Goal: Task Accomplishment & Management: Complete application form

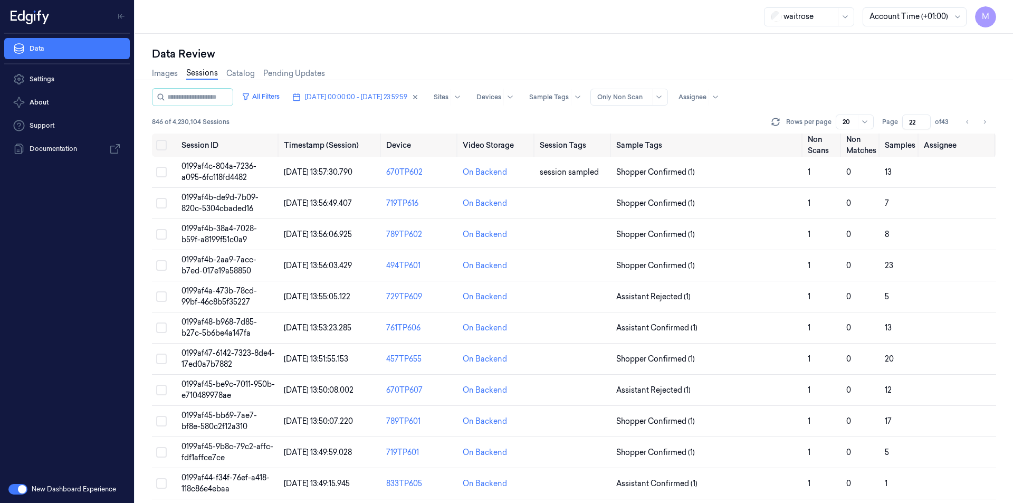
click at [263, 0] on div "Data Review Images Sessions Catalog Pending Updates All Filters [DATE] 00:00:00…" at bounding box center [574, 268] width 878 height 469
click at [263, 0] on div "Data Review" at bounding box center [574, 53] width 844 height 15
click at [263, 0] on button "Go to previous page" at bounding box center [967, 122] width 15 height 15
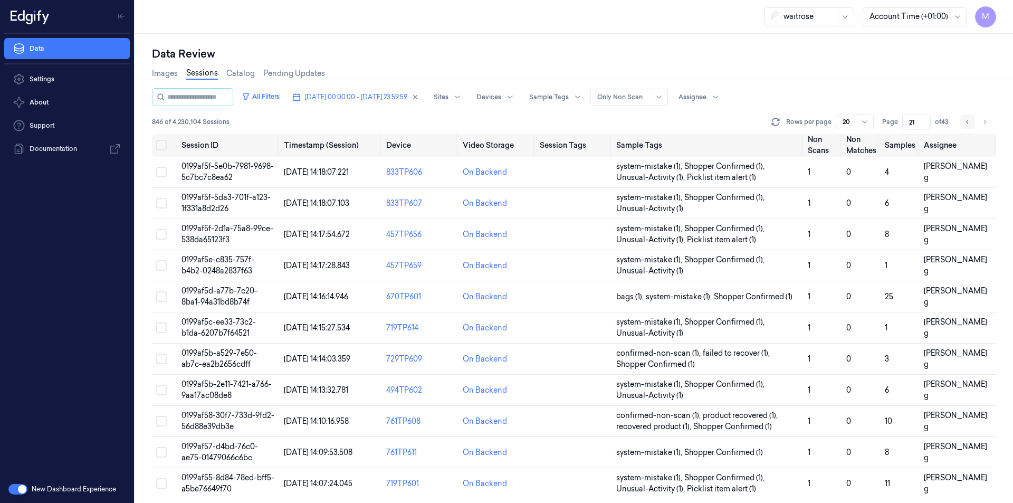
click at [263, 0] on button "Go to previous page" at bounding box center [967, 122] width 15 height 15
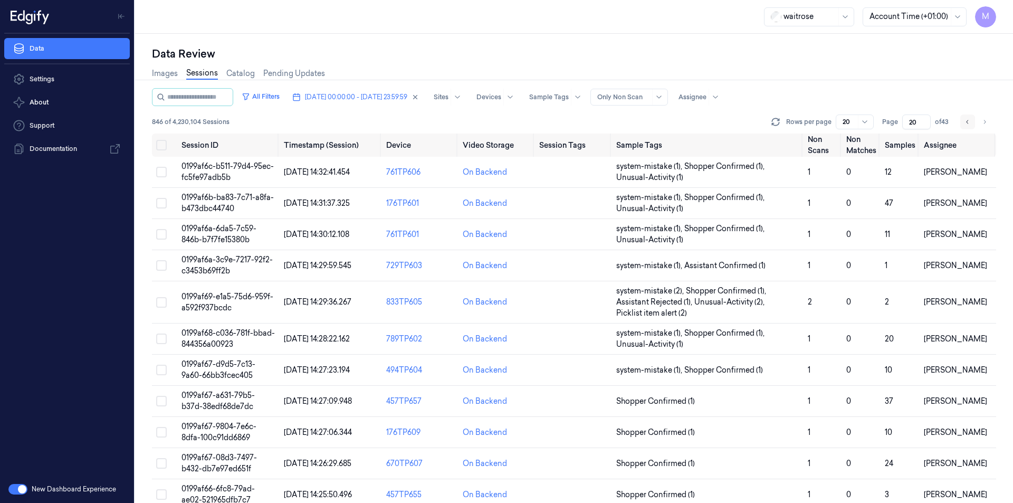
click at [263, 0] on button "Go to previous page" at bounding box center [967, 122] width 15 height 15
type input "19"
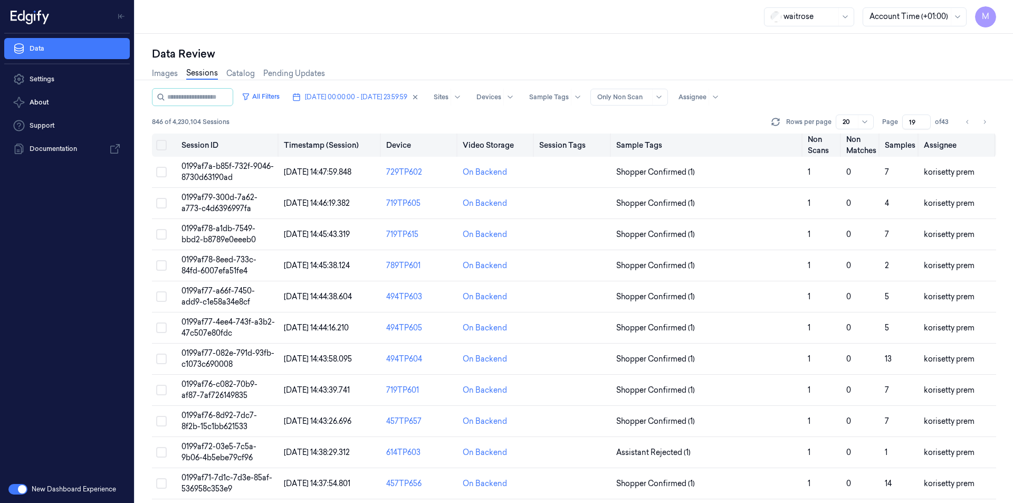
click at [165, 0] on button "Select all" at bounding box center [161, 145] width 11 height 11
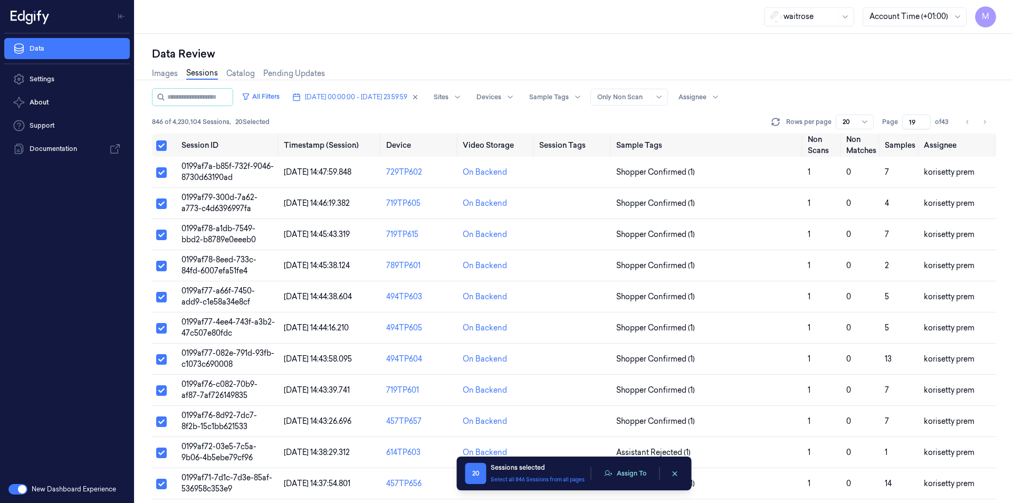
click at [263, 0] on div "Data Review Images Sessions Catalog Pending Updates All Filters [DATE] 00:00:00…" at bounding box center [574, 268] width 878 height 469
click at [263, 0] on button "Assign To" at bounding box center [625, 473] width 55 height 16
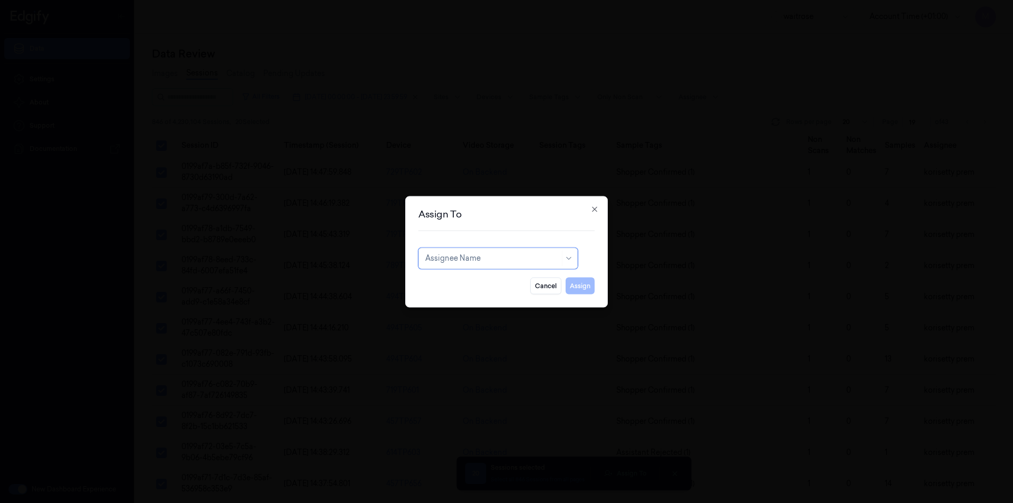
click at [263, 0] on div at bounding box center [492, 258] width 135 height 11
type input "ru"
click at [263, 0] on div "rupa a" at bounding box center [498, 282] width 146 height 11
click at [263, 0] on button "Assign" at bounding box center [580, 285] width 29 height 17
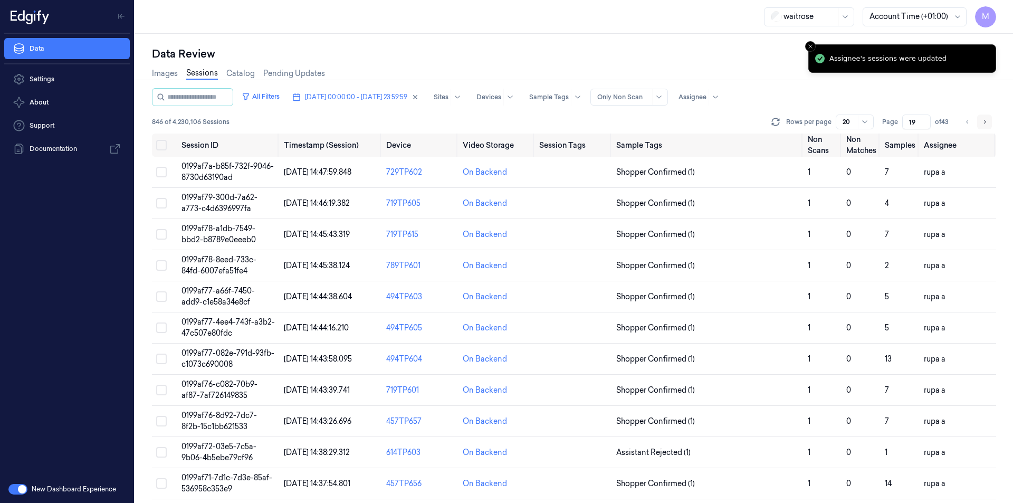
click at [263, 0] on icon "Go to next page" at bounding box center [985, 122] width 6 height 8
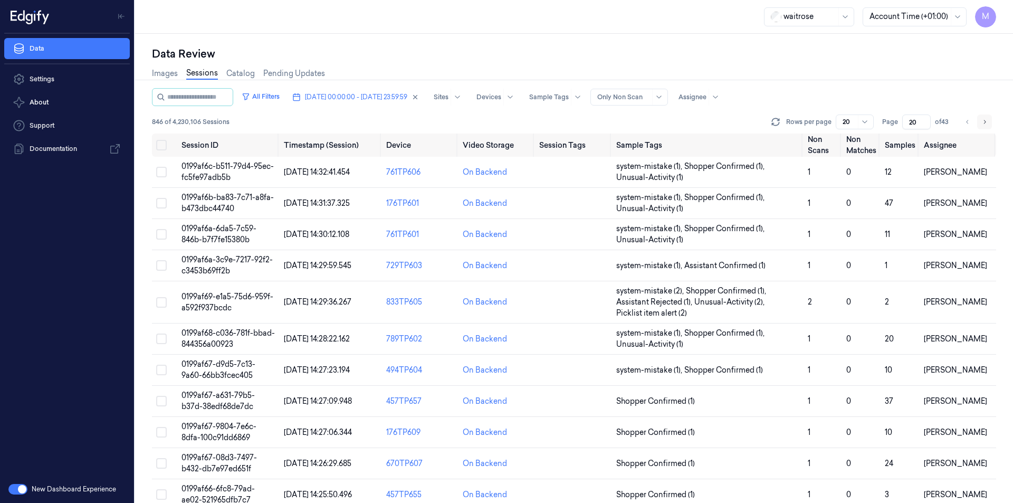
click at [263, 0] on icon "Go to next page" at bounding box center [985, 122] width 6 height 8
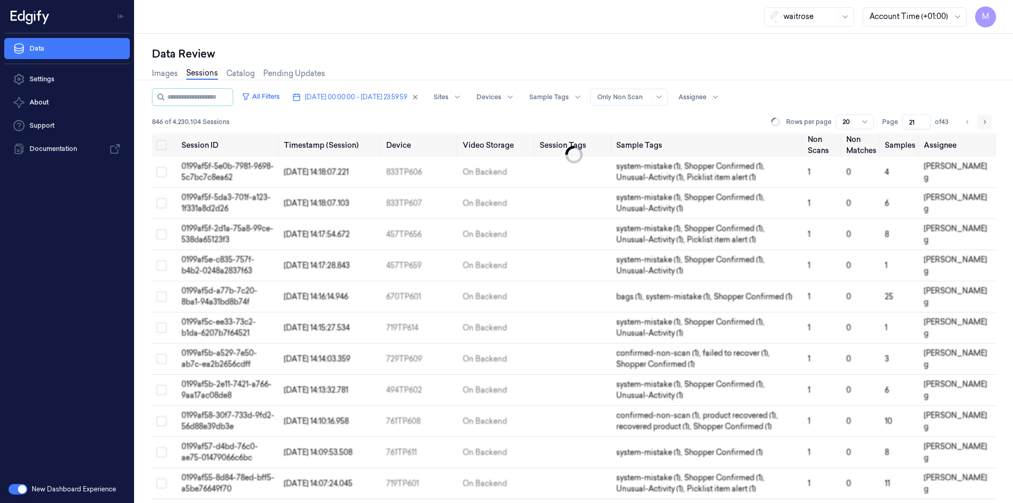
click at [263, 0] on icon "Go to next page" at bounding box center [985, 122] width 6 height 8
type input "22"
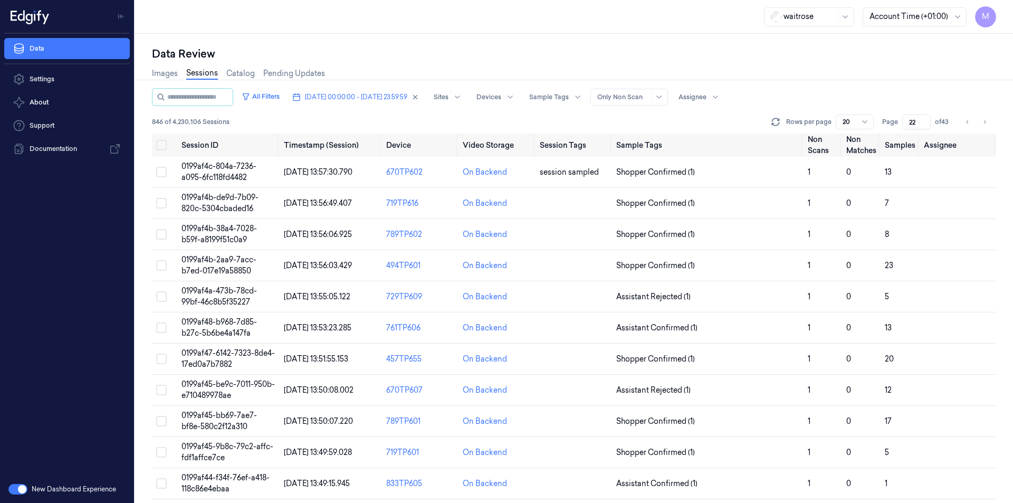
click at [263, 0] on div "Data Review" at bounding box center [574, 53] width 844 height 15
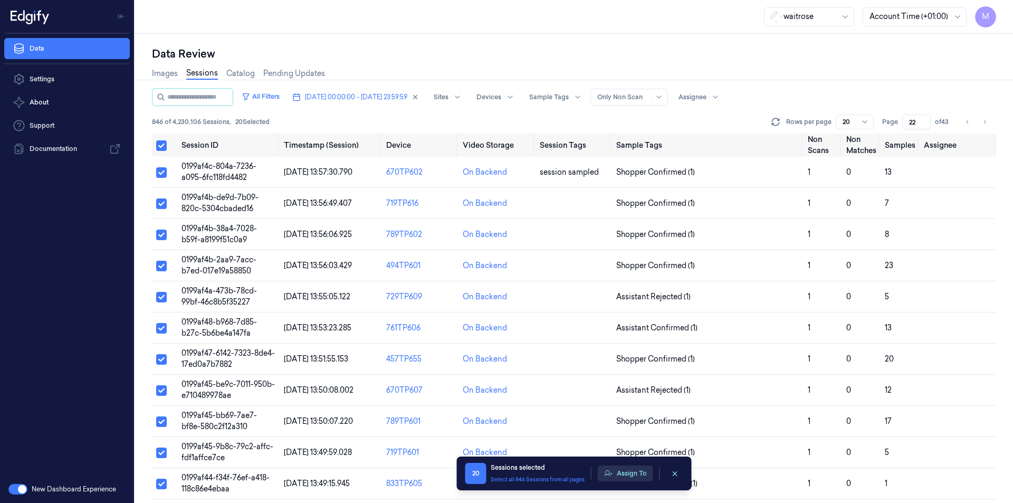
click at [263, 0] on button "Assign To" at bounding box center [625, 473] width 55 height 16
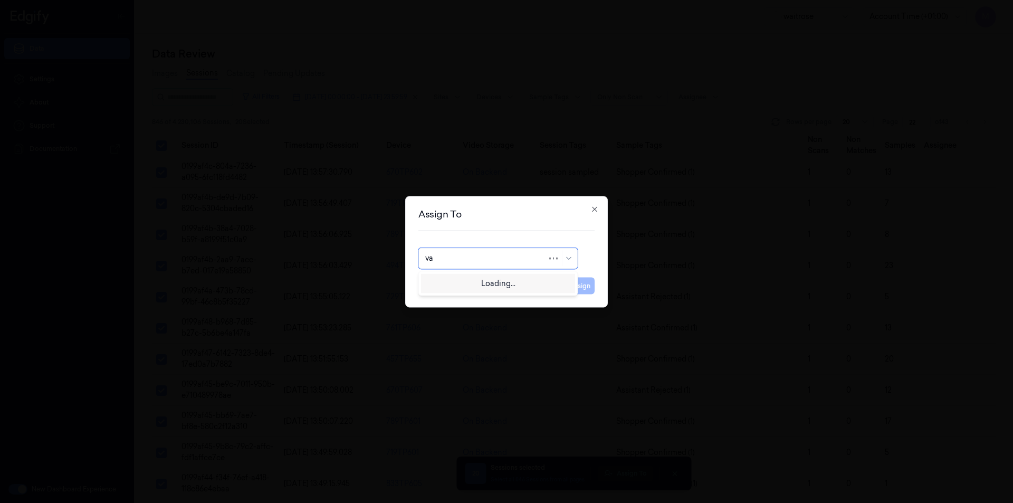
type input "var"
click at [263, 0] on div "[PERSON_NAME] g" at bounding box center [460, 299] width 70 height 11
click at [263, 0] on button "Assign" at bounding box center [580, 285] width 29 height 17
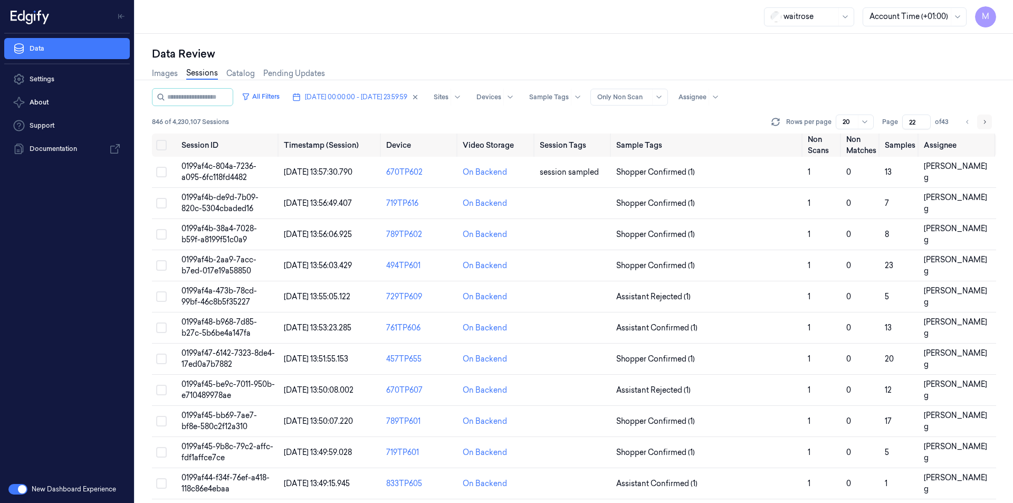
click at [263, 0] on icon "Go to next page" at bounding box center [985, 122] width 6 height 8
type input "23"
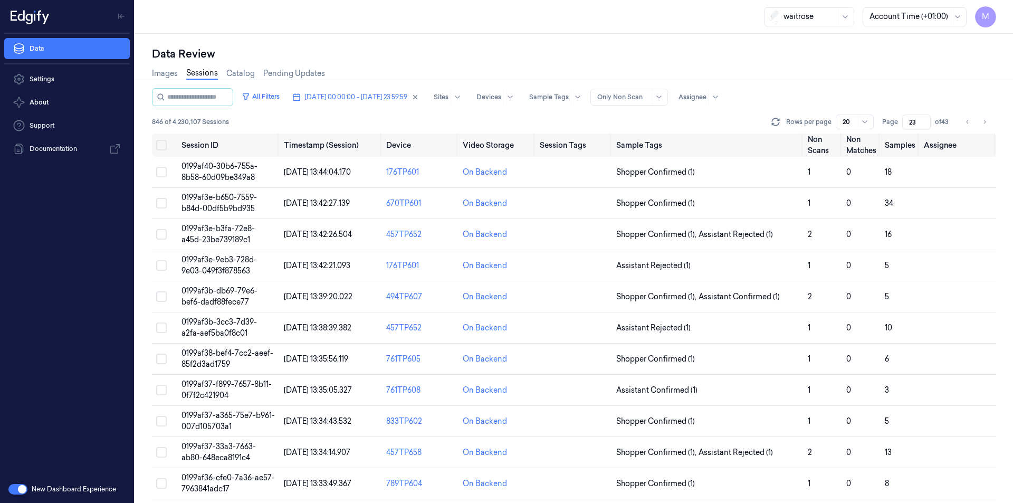
click at [263, 0] on div "Data Review" at bounding box center [574, 53] width 844 height 15
drag, startPoint x: 163, startPoint y: 142, endPoint x: 167, endPoint y: 153, distance: 11.2
click at [163, 0] on button "Select all" at bounding box center [161, 145] width 11 height 11
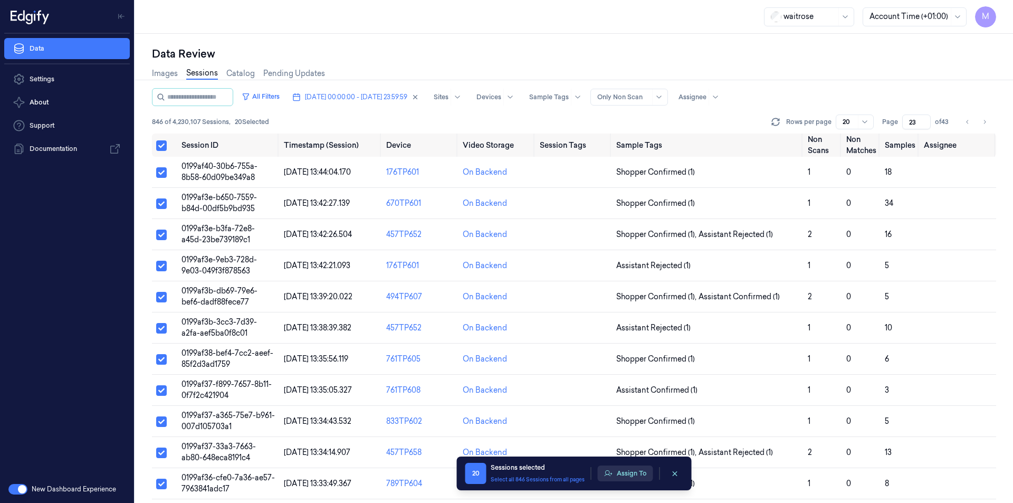
click at [263, 0] on button "Assign To" at bounding box center [625, 473] width 55 height 16
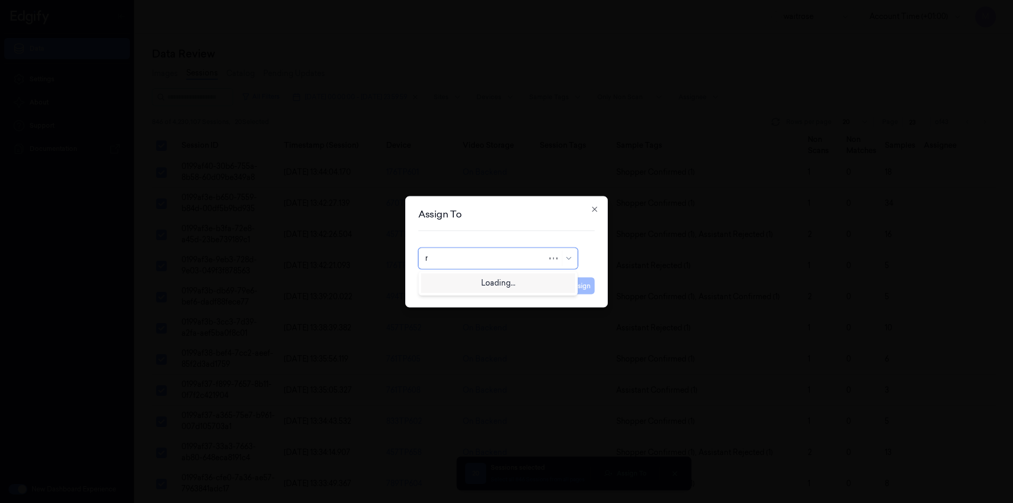
type input "ru"
click at [263, 0] on div "rupa a" at bounding box center [498, 282] width 146 height 11
click at [263, 0] on button "Assign" at bounding box center [580, 285] width 29 height 17
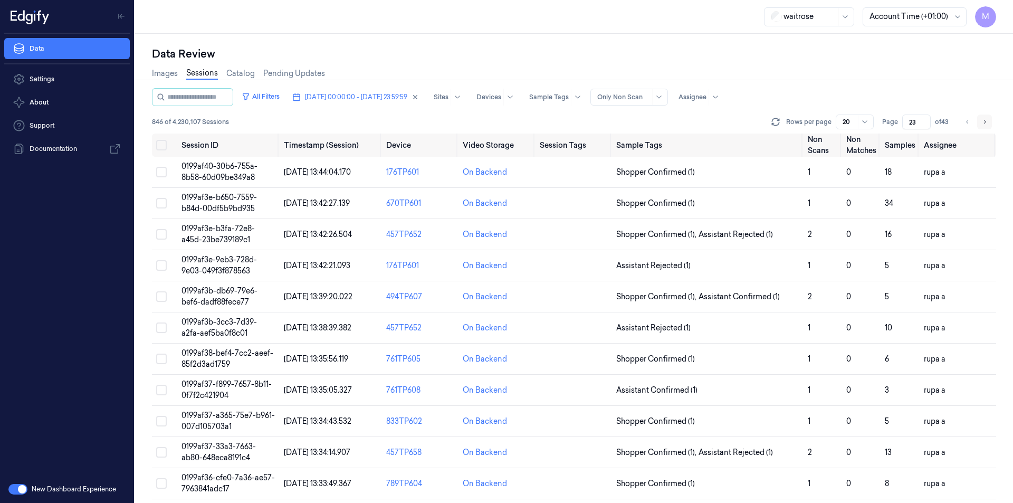
click at [263, 0] on button "Go to next page" at bounding box center [984, 122] width 15 height 15
type input "24"
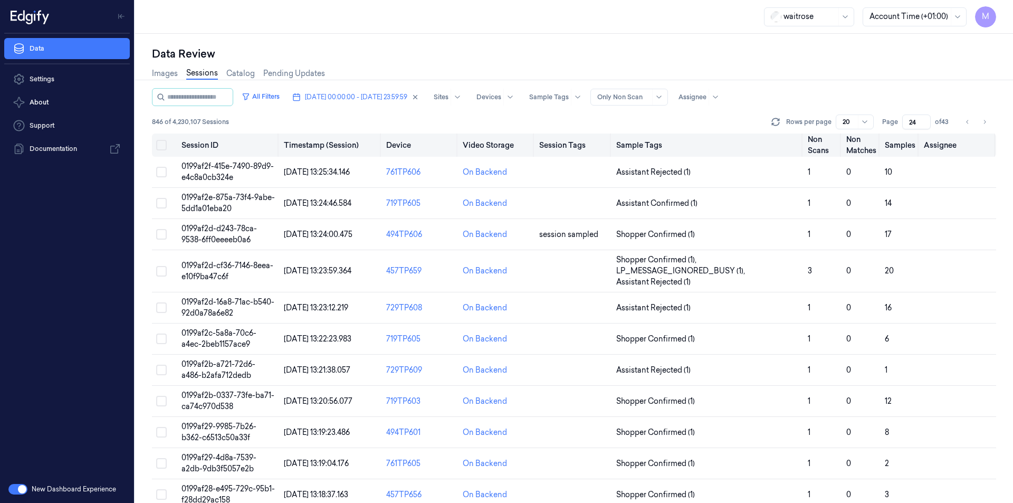
click at [165, 0] on button "Select all" at bounding box center [161, 145] width 11 height 11
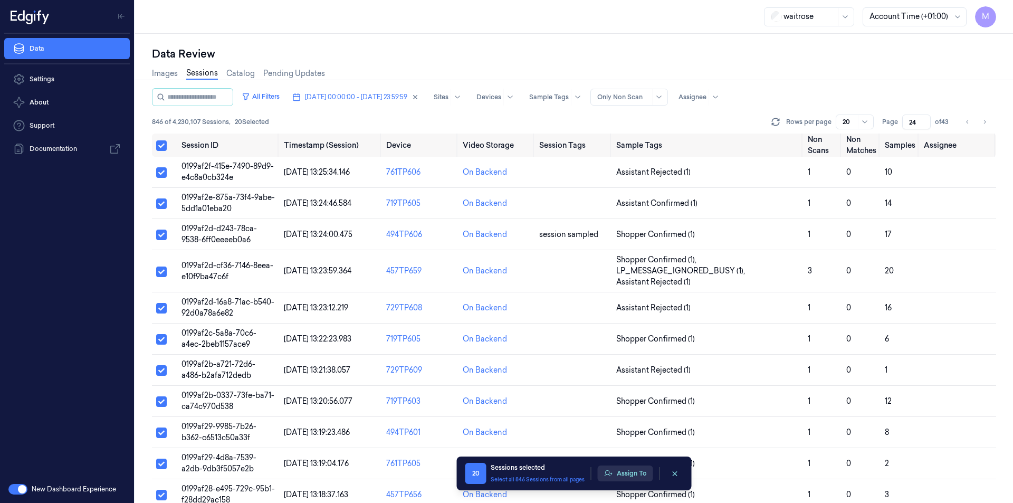
click at [263, 0] on button "Assign To" at bounding box center [625, 473] width 55 height 16
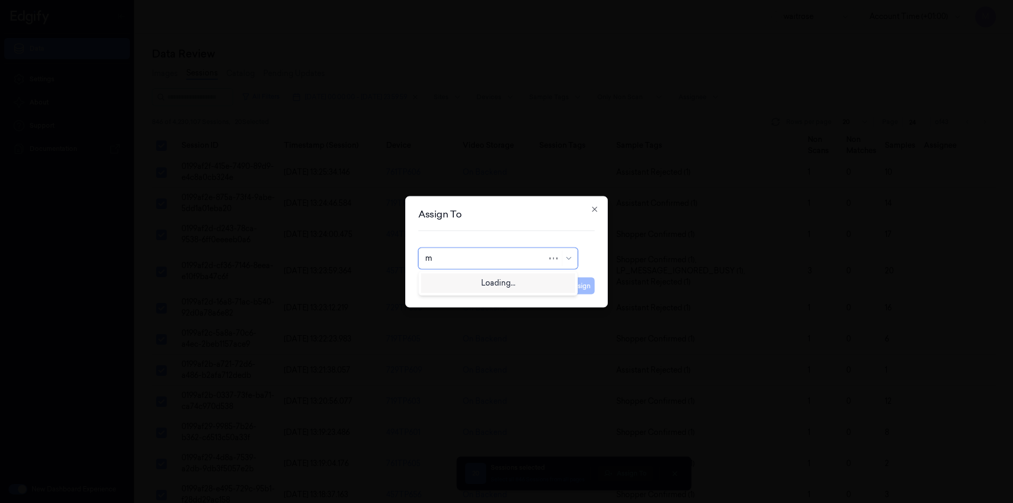
type input "mo"
click at [263, 0] on div "[PERSON_NAME]" at bounding box center [498, 282] width 146 height 11
click at [263, 0] on button "Assign" at bounding box center [580, 285] width 29 height 17
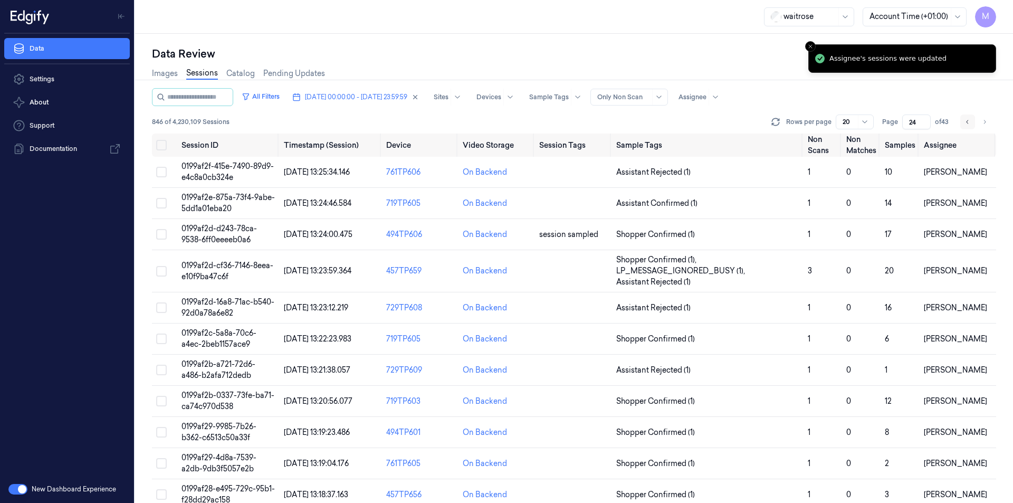
click at [263, 0] on button "Go to previous page" at bounding box center [967, 122] width 15 height 15
type input "23"
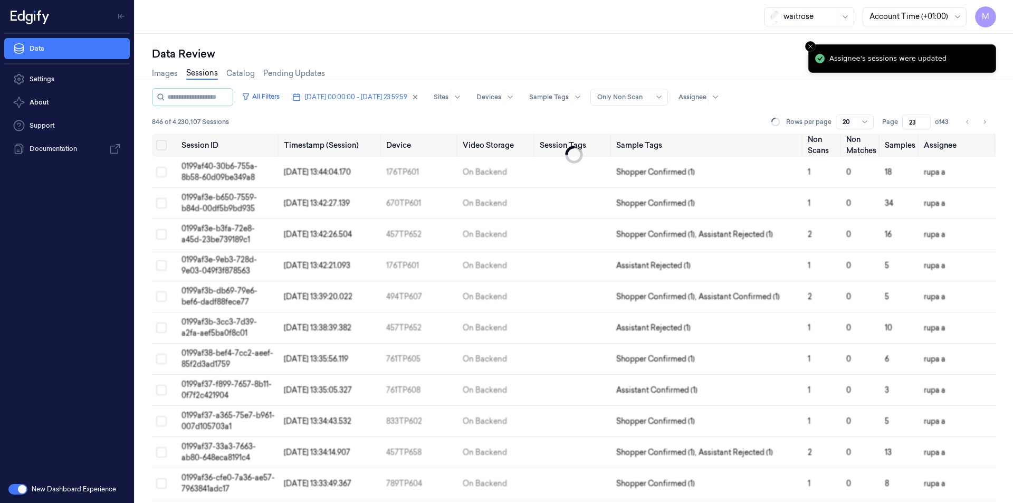
click at [263, 0] on div "Data Review Images Sessions Catalog Pending Updates All Filters [DATE] 00:00:00…" at bounding box center [574, 268] width 878 height 469
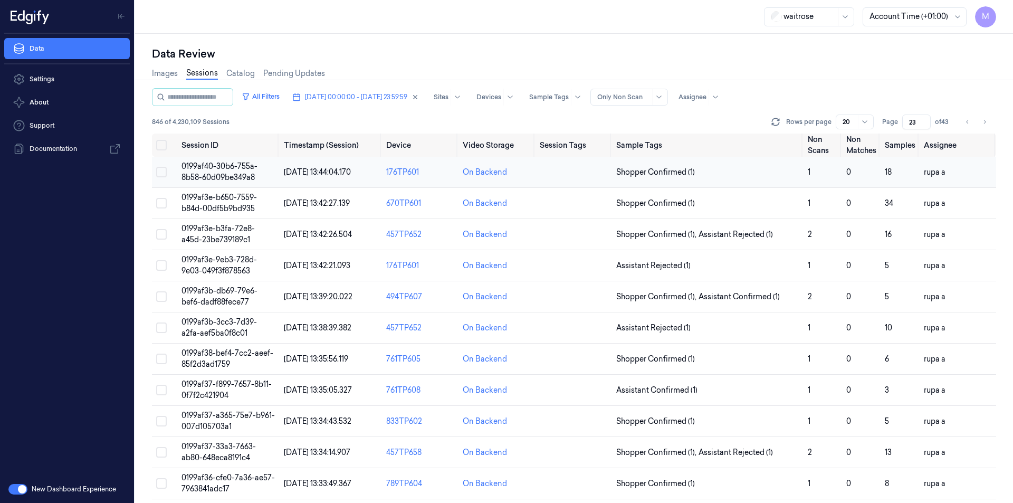
drag, startPoint x: 161, startPoint y: 143, endPoint x: 186, endPoint y: 174, distance: 39.7
click at [161, 0] on button "Select all" at bounding box center [161, 145] width 11 height 11
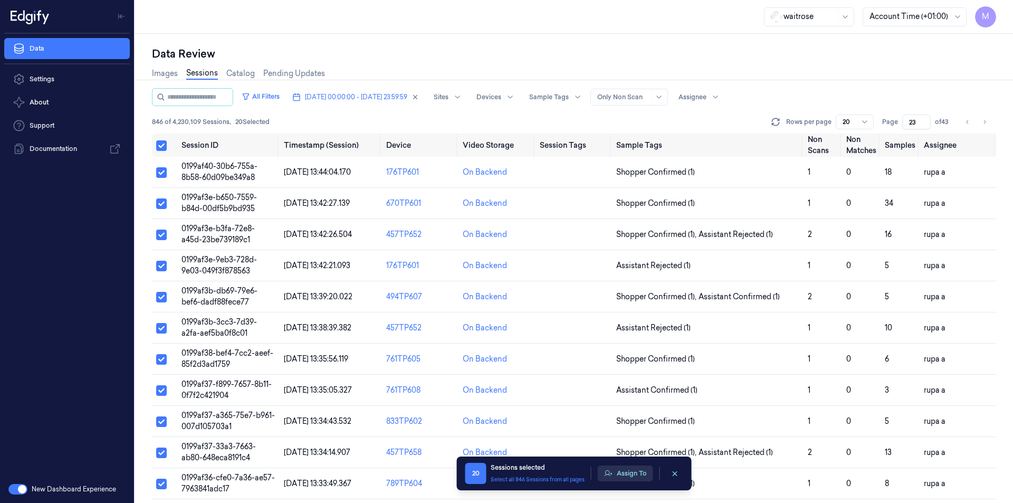
click at [263, 0] on button "Assign To" at bounding box center [625, 473] width 55 height 16
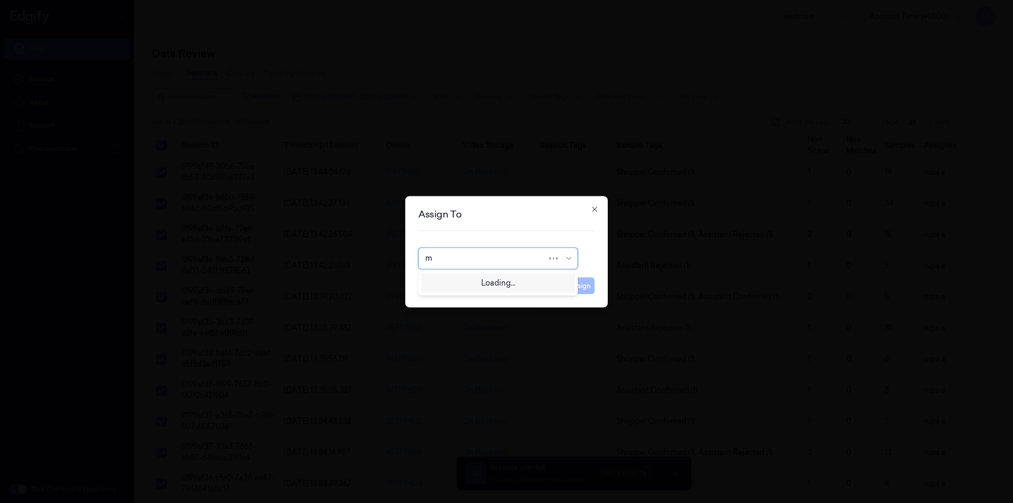
type input "mo"
click at [263, 0] on div "[PERSON_NAME]" at bounding box center [456, 282] width 63 height 11
click at [263, 0] on button "Assign" at bounding box center [580, 285] width 29 height 17
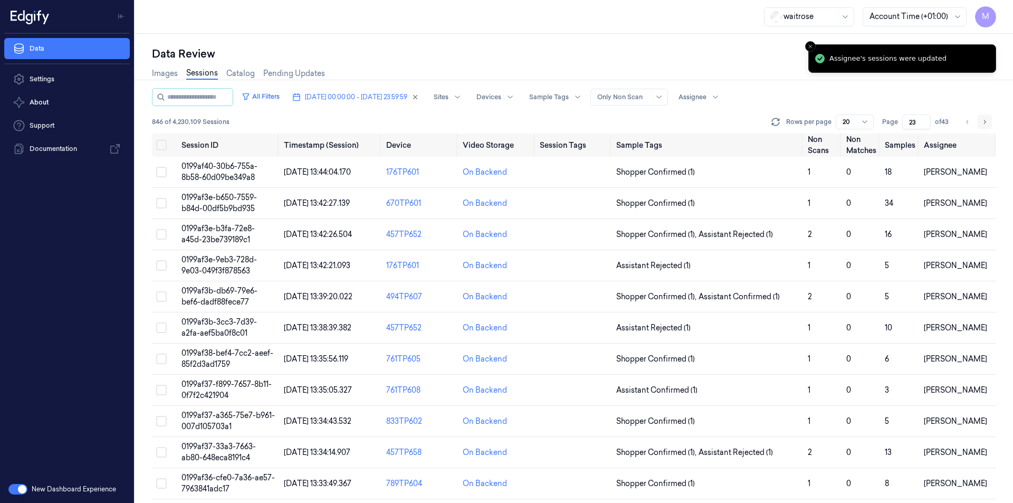
click at [263, 0] on button "Go to next page" at bounding box center [984, 122] width 15 height 15
type input "24"
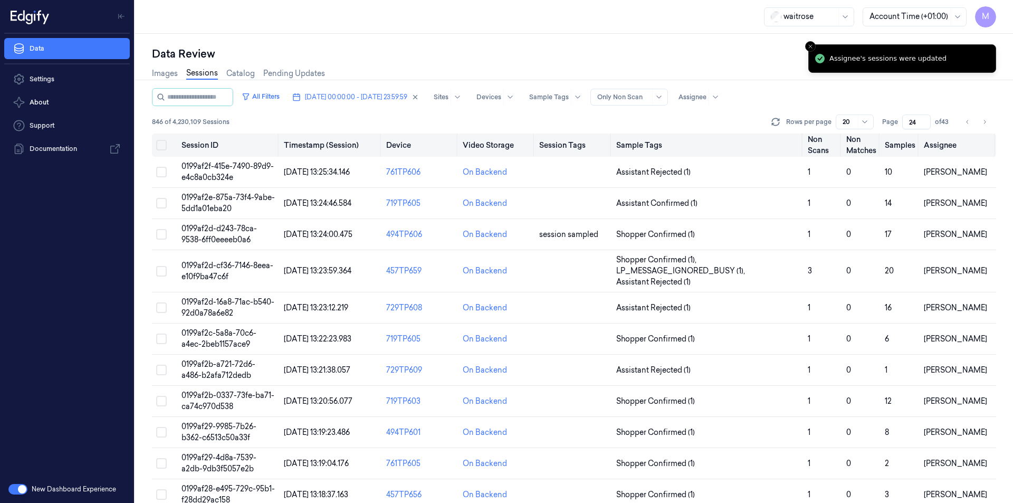
click at [163, 0] on button "Select all" at bounding box center [161, 145] width 11 height 11
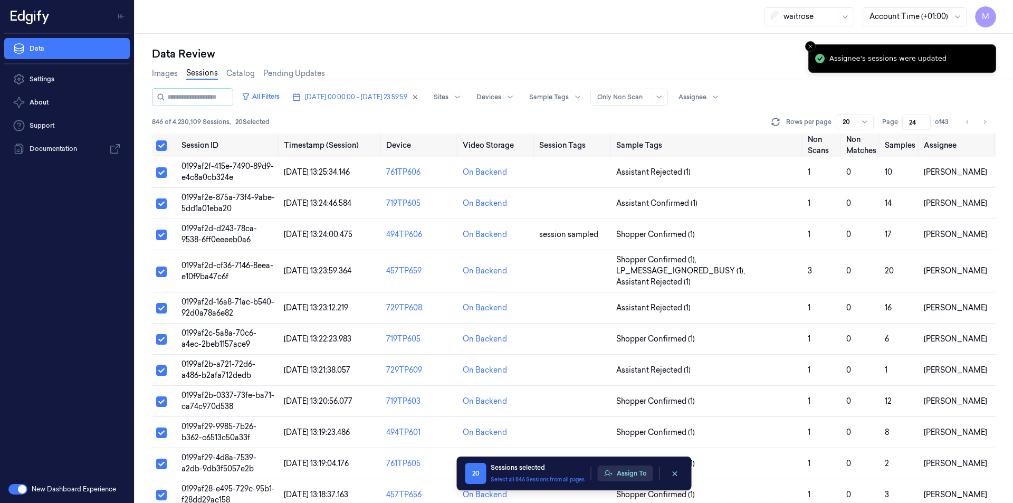
click at [263, 0] on icon "button" at bounding box center [608, 473] width 8 height 8
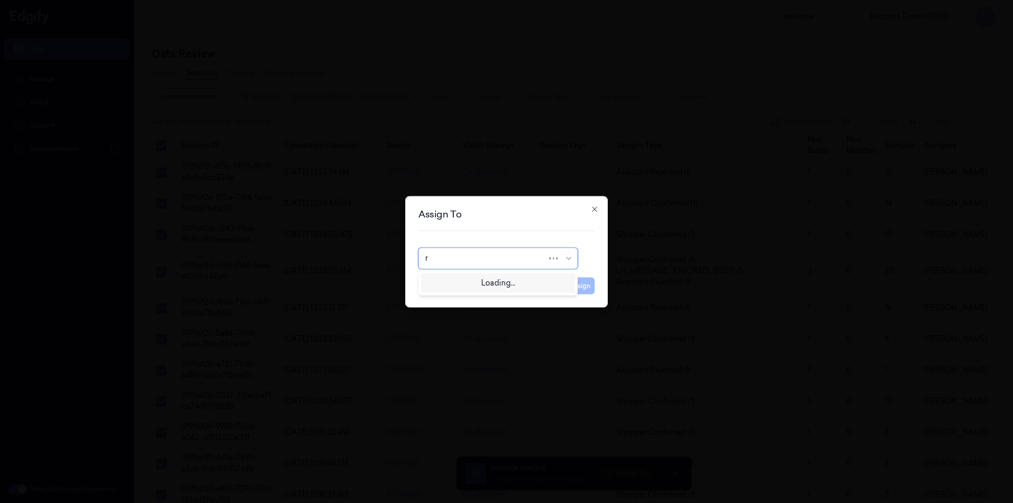
type input "ru"
click at [263, 0] on div "rupa a" at bounding box center [498, 281] width 154 height 17
click at [263, 0] on button "Assign" at bounding box center [580, 285] width 29 height 17
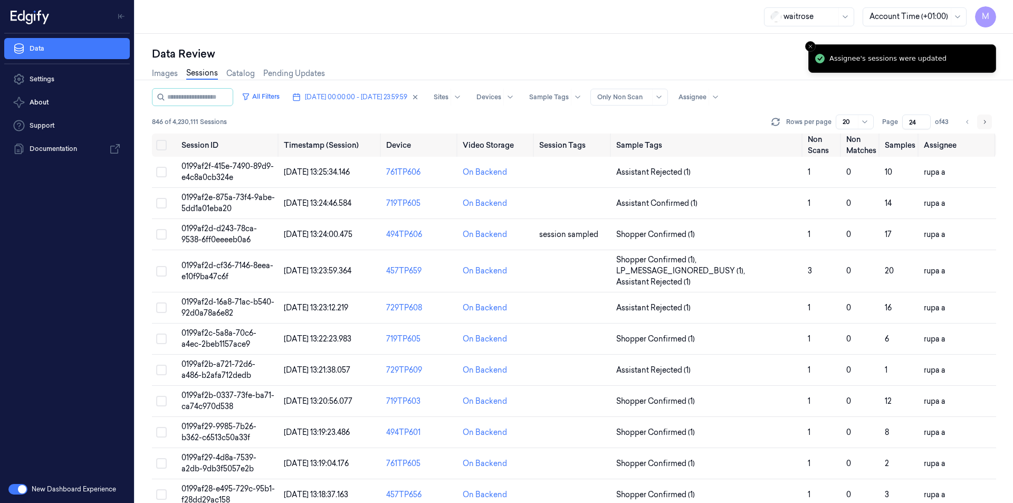
click at [263, 0] on icon "Go to next page" at bounding box center [985, 122] width 6 height 8
type input "25"
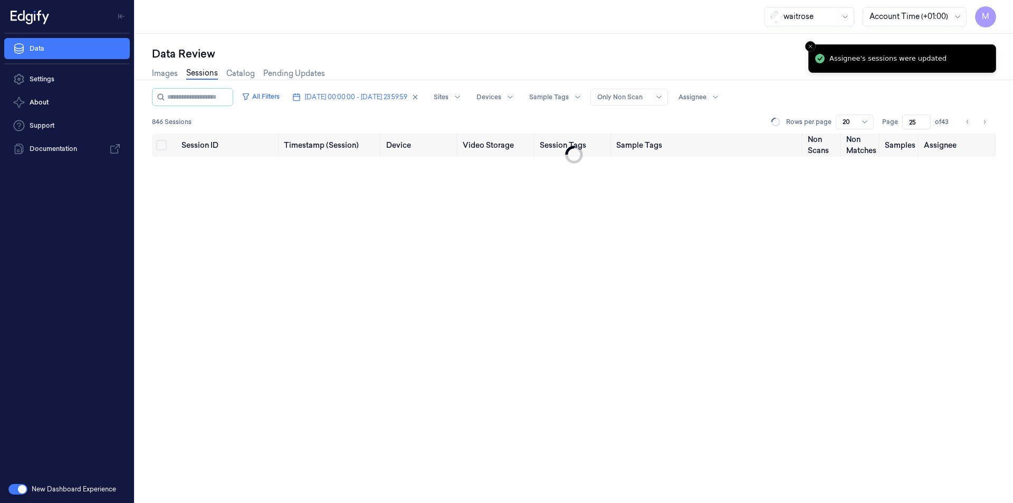
click at [263, 0] on div "Data Review" at bounding box center [574, 53] width 844 height 15
